Goal: Task Accomplishment & Management: Manage account settings

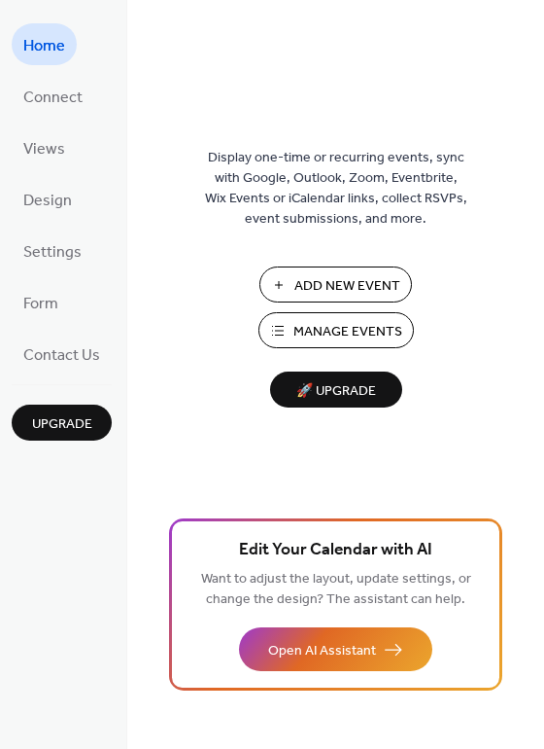
click at [324, 323] on span "Manage Events" at bounding box center [348, 332] width 109 height 20
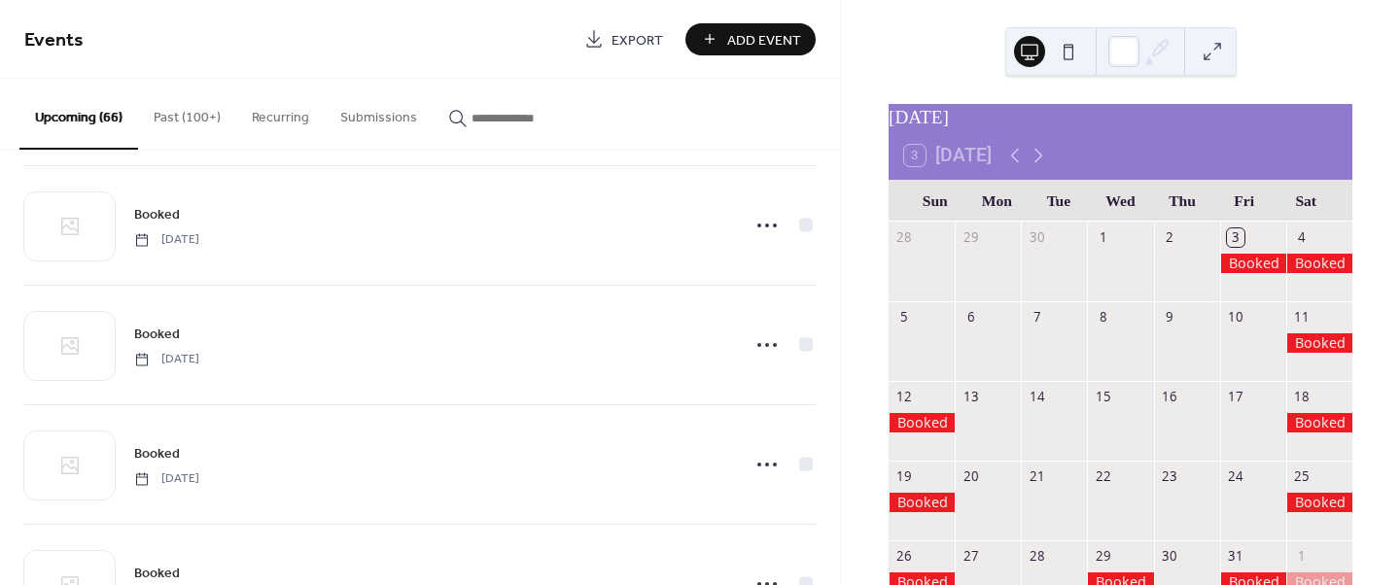
scroll to position [378, 0]
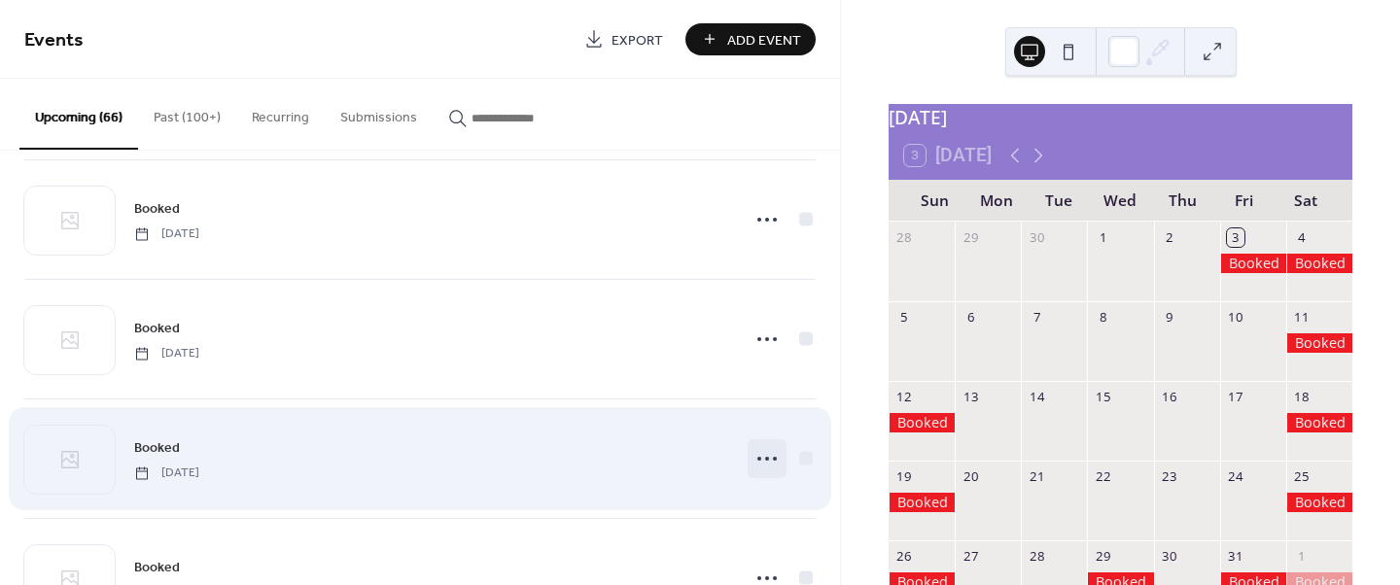
click at [764, 452] on icon at bounding box center [766, 458] width 31 height 31
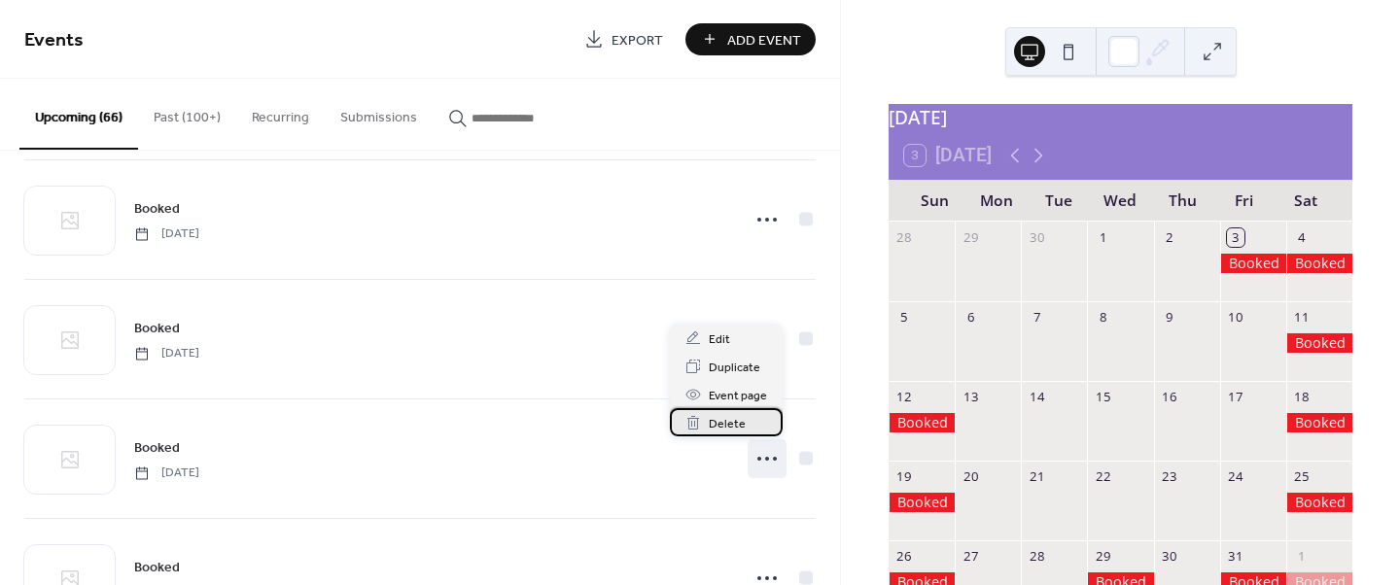
click at [713, 416] on span "Delete" at bounding box center [727, 424] width 37 height 20
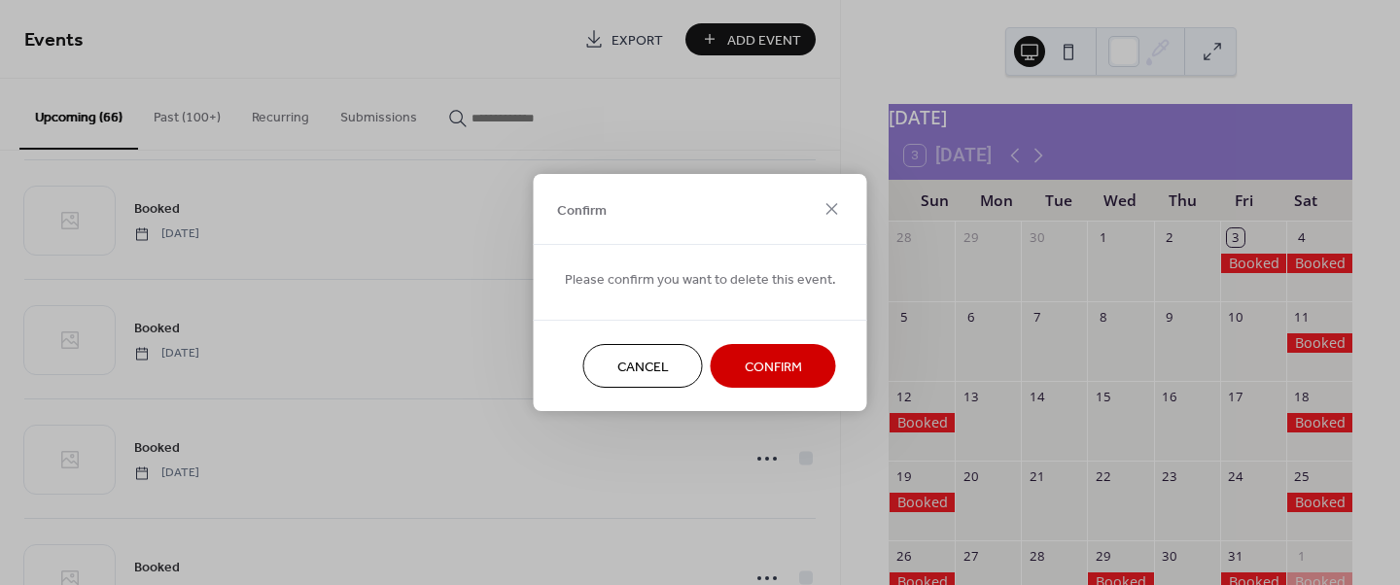
click at [763, 367] on span "Confirm" at bounding box center [773, 368] width 57 height 20
